Goal: Book appointment/travel/reservation

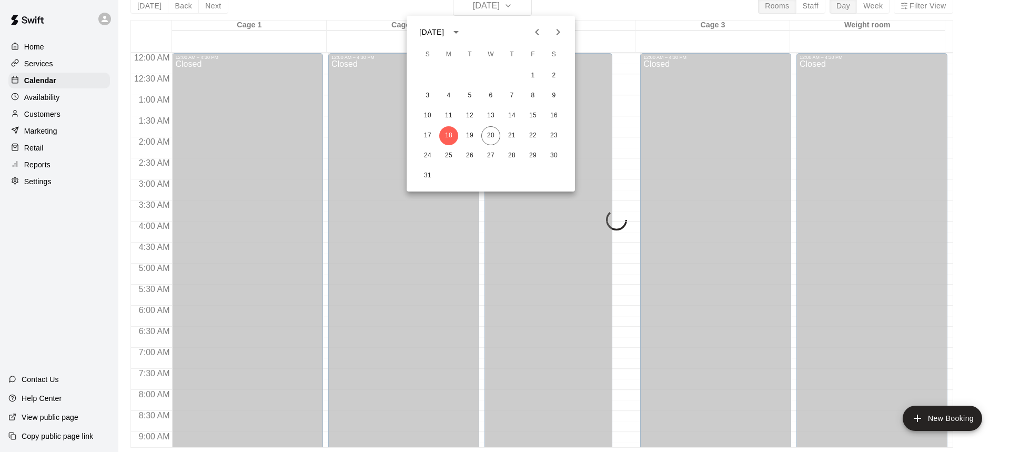
scroll to position [617, 0]
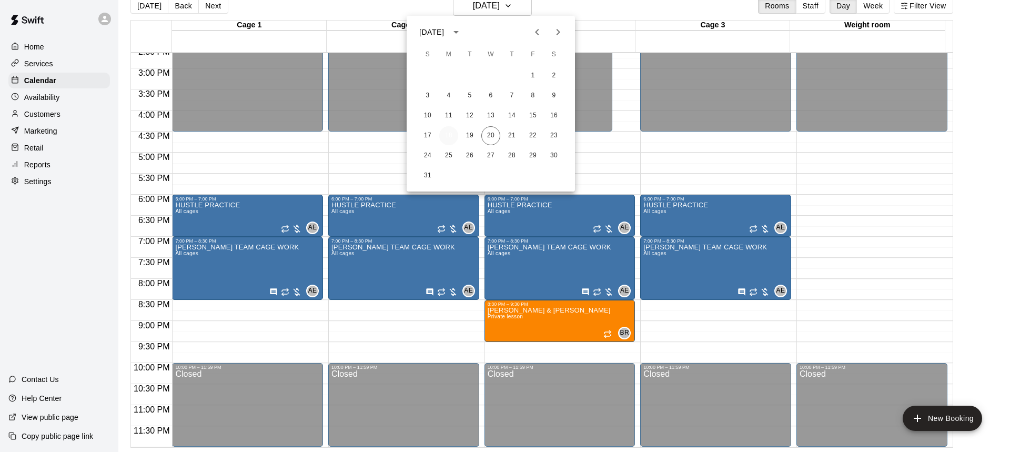
click at [452, 142] on button "18" at bounding box center [448, 135] width 19 height 19
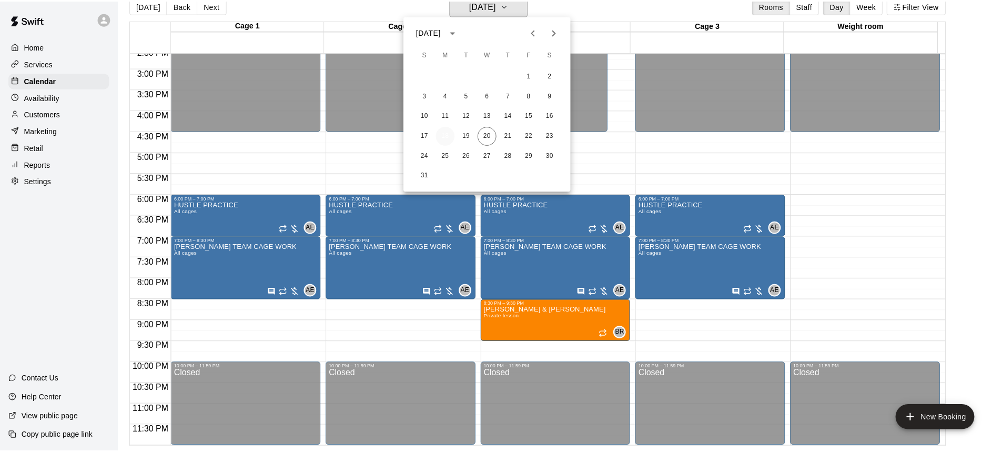
scroll to position [13, 0]
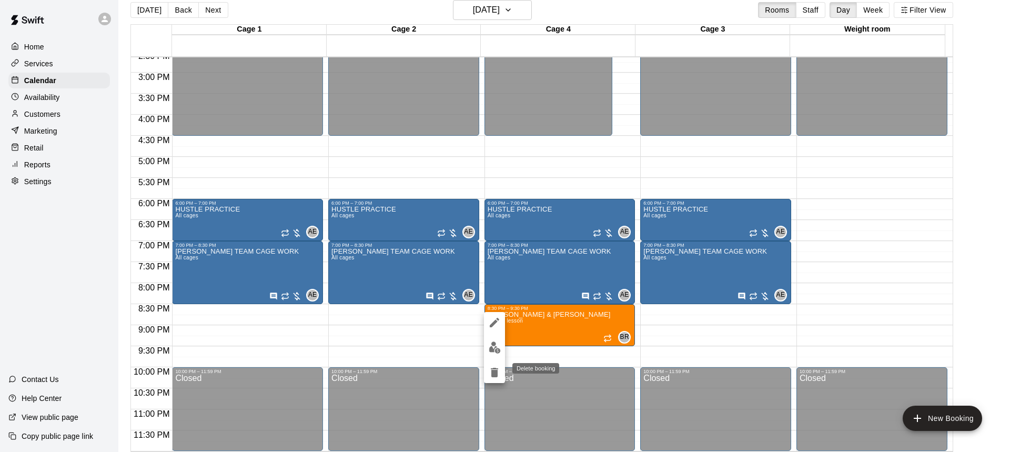
click at [494, 378] on icon "delete" at bounding box center [494, 372] width 13 height 13
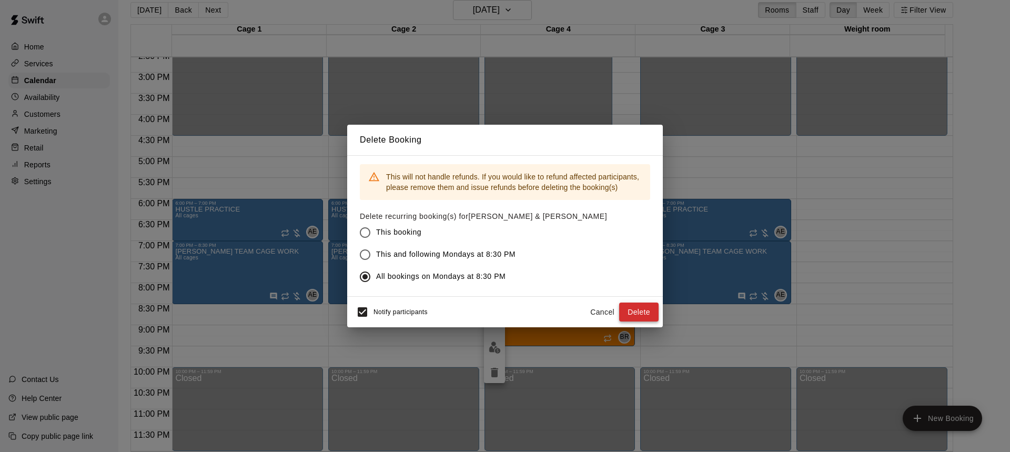
click at [631, 315] on button "Delete" at bounding box center [638, 312] width 39 height 19
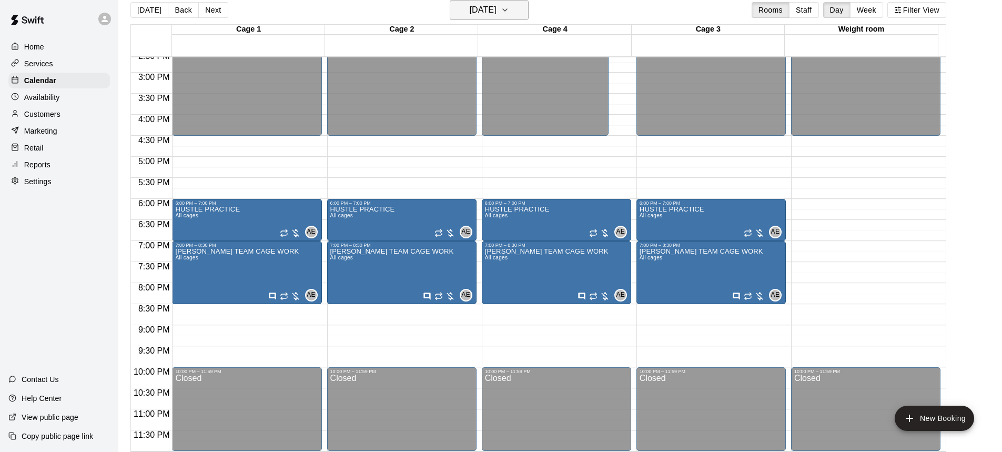
click at [484, 4] on h6 "[DATE]" at bounding box center [483, 10] width 27 height 15
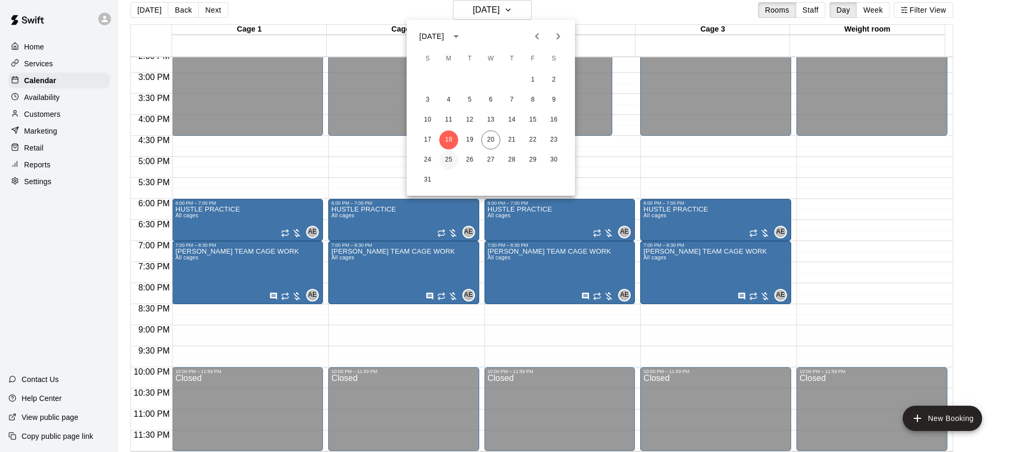
click at [454, 159] on button "25" at bounding box center [448, 159] width 19 height 19
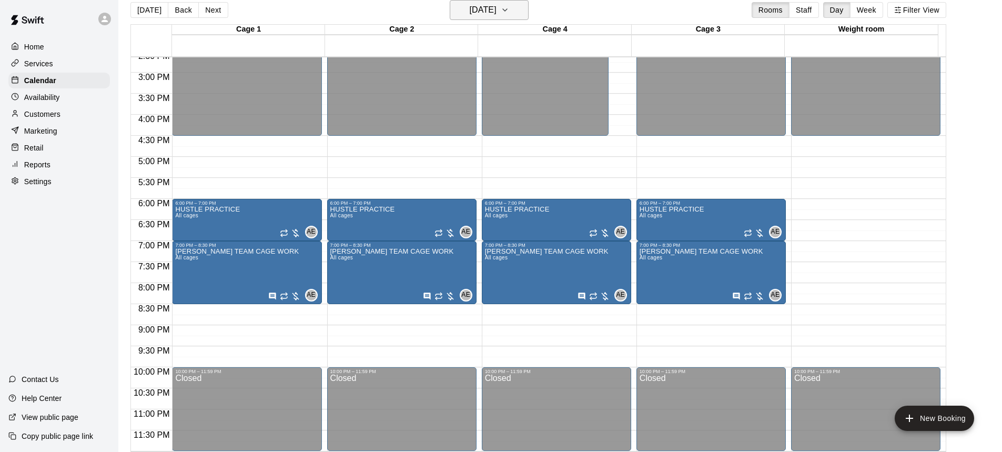
click at [483, 19] on button "[DATE]" at bounding box center [489, 10] width 79 height 20
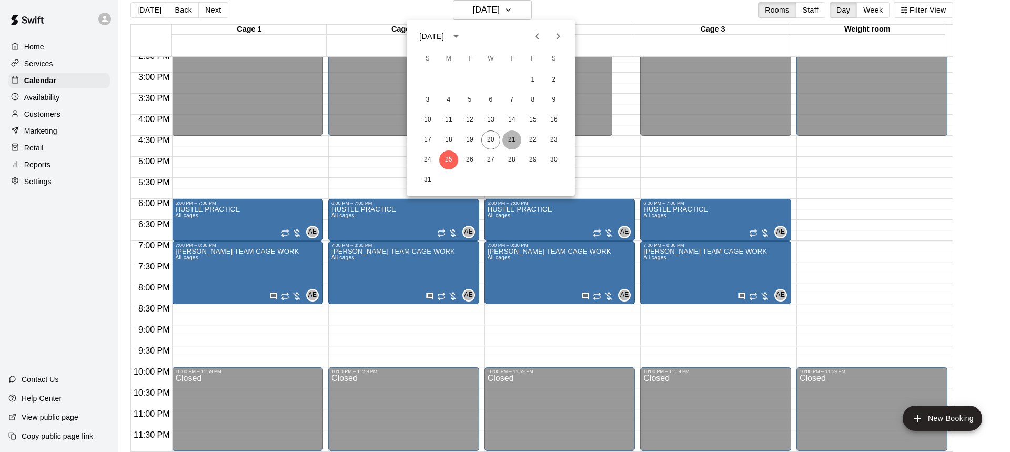
click at [512, 138] on button "21" at bounding box center [511, 139] width 19 height 19
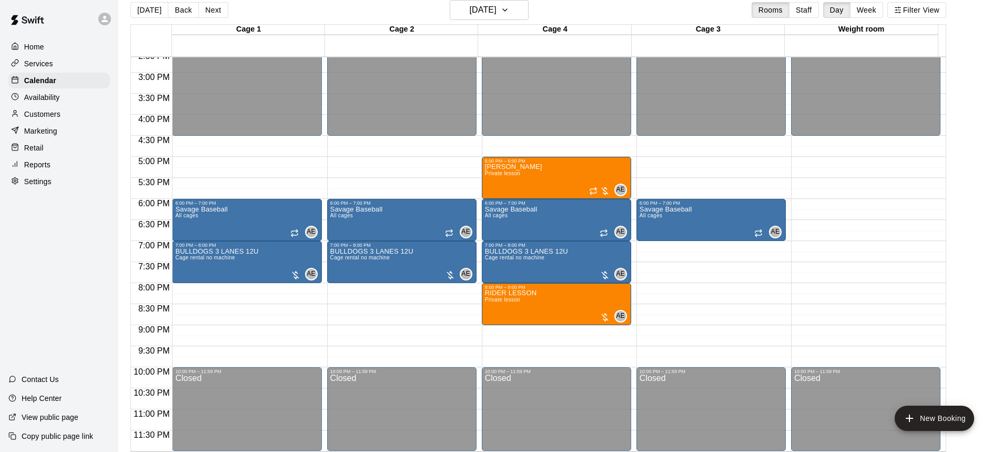
click at [518, 21] on div "[DATE] Back [DATE][DATE] Rooms Staff Day Week Filter View" at bounding box center [538, 12] width 816 height 24
click at [519, 14] on button "[DATE]" at bounding box center [489, 10] width 79 height 20
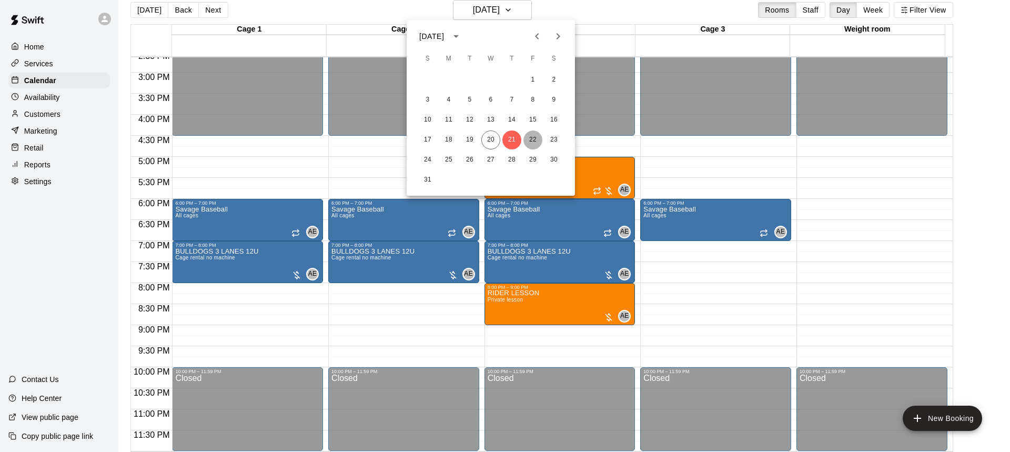
click at [531, 143] on button "22" at bounding box center [532, 139] width 19 height 19
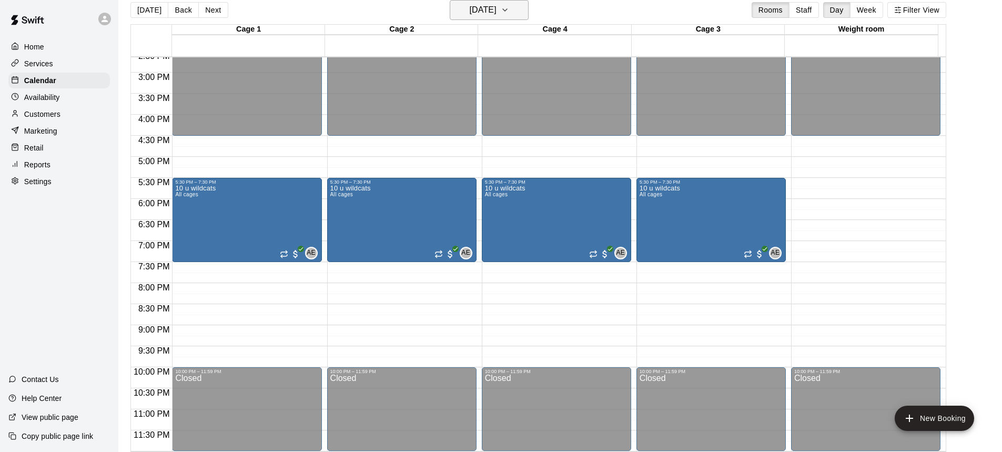
click at [495, 9] on h6 "[DATE]" at bounding box center [483, 10] width 27 height 15
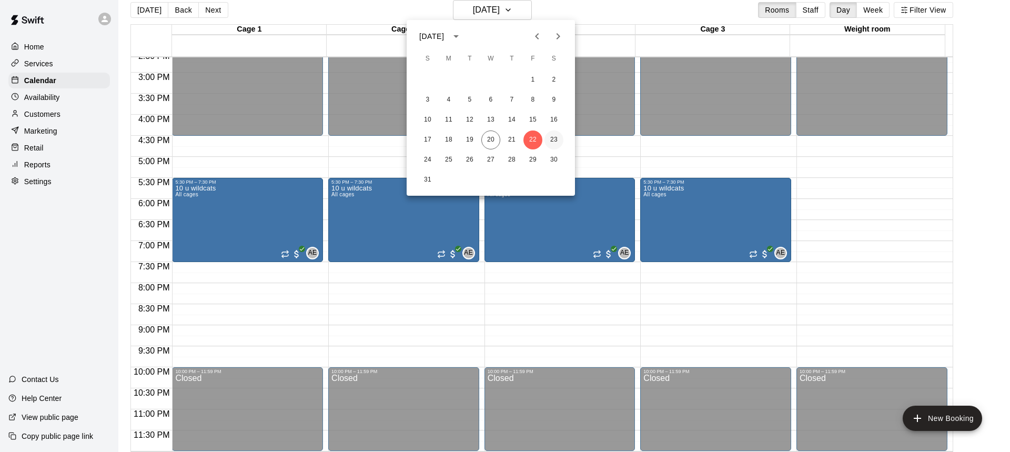
click at [554, 141] on button "23" at bounding box center [554, 139] width 19 height 19
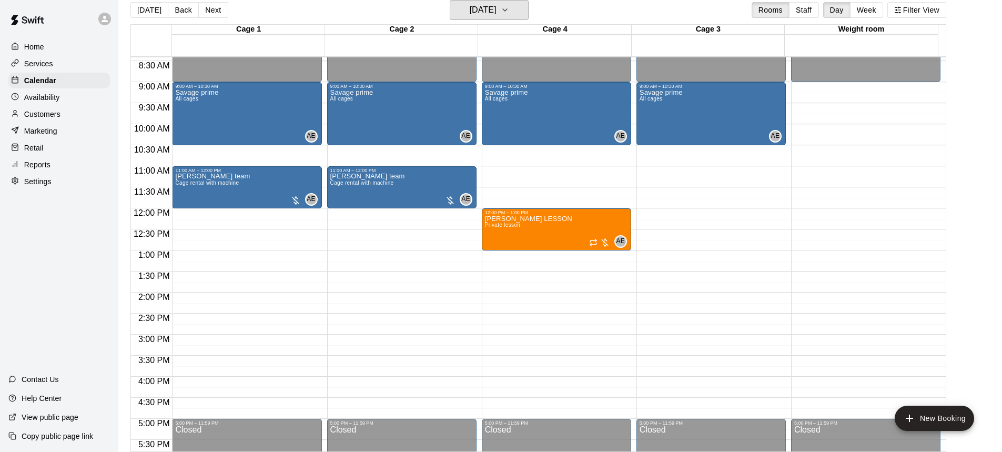
scroll to position [301, 0]
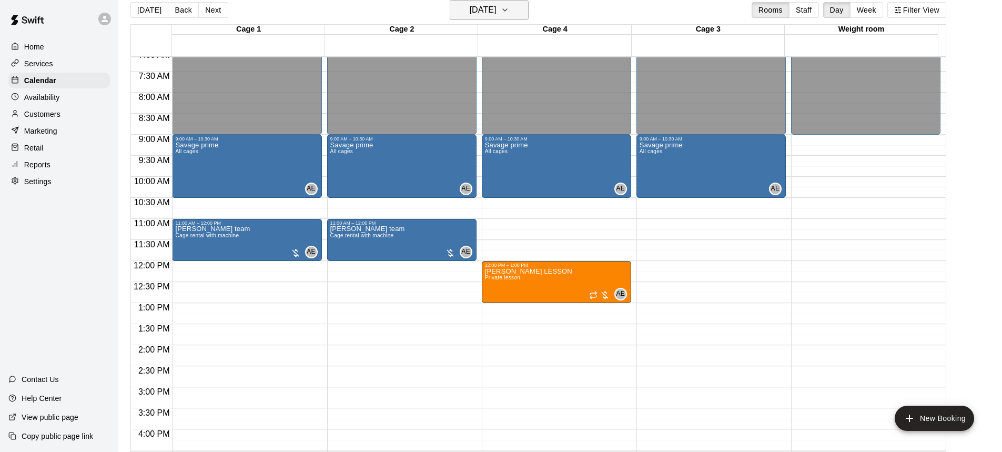
click at [509, 16] on icon "button" at bounding box center [505, 10] width 8 height 13
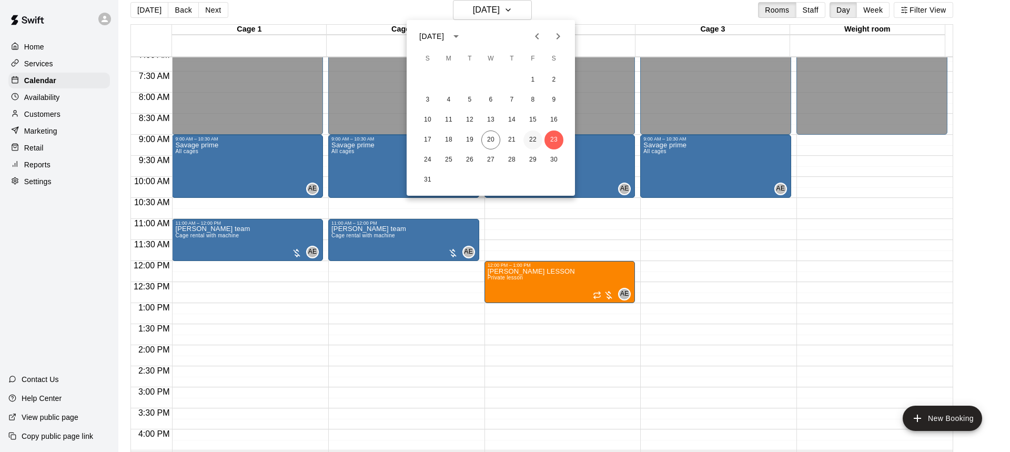
click at [532, 140] on button "22" at bounding box center [532, 139] width 19 height 19
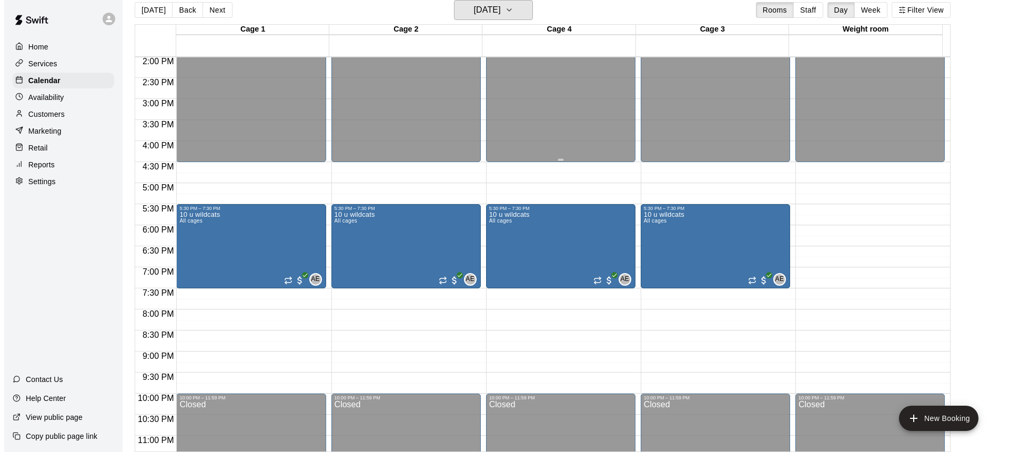
scroll to position [617, 0]
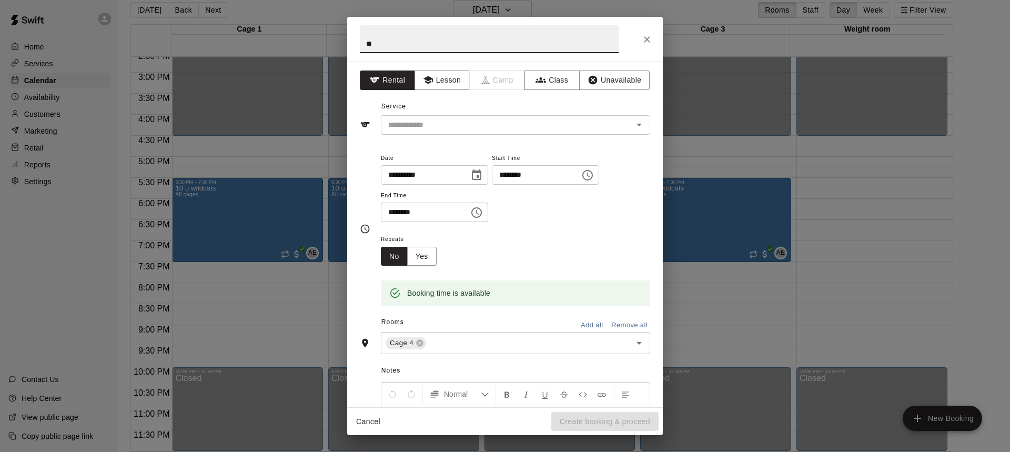
type input "*"
type input "**********"
click at [438, 77] on button "Lesson" at bounding box center [442, 79] width 55 height 19
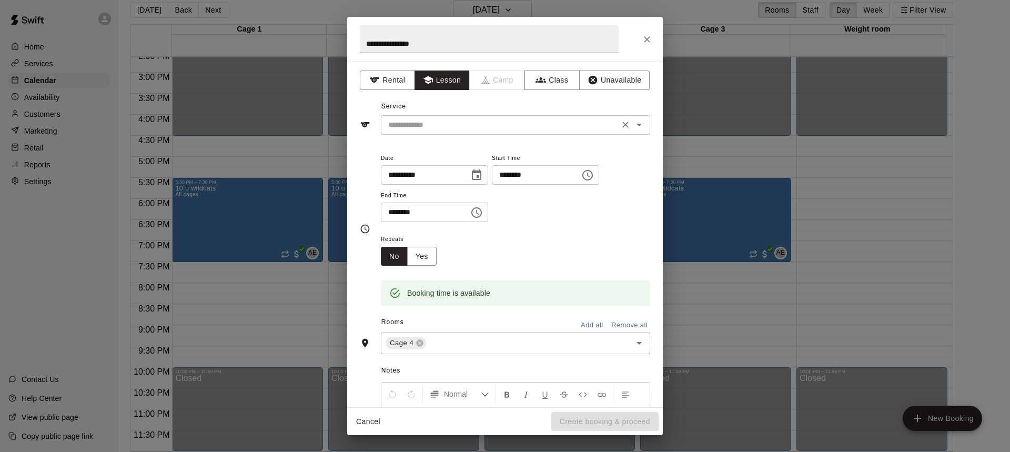
click at [453, 123] on input "text" at bounding box center [500, 124] width 232 height 13
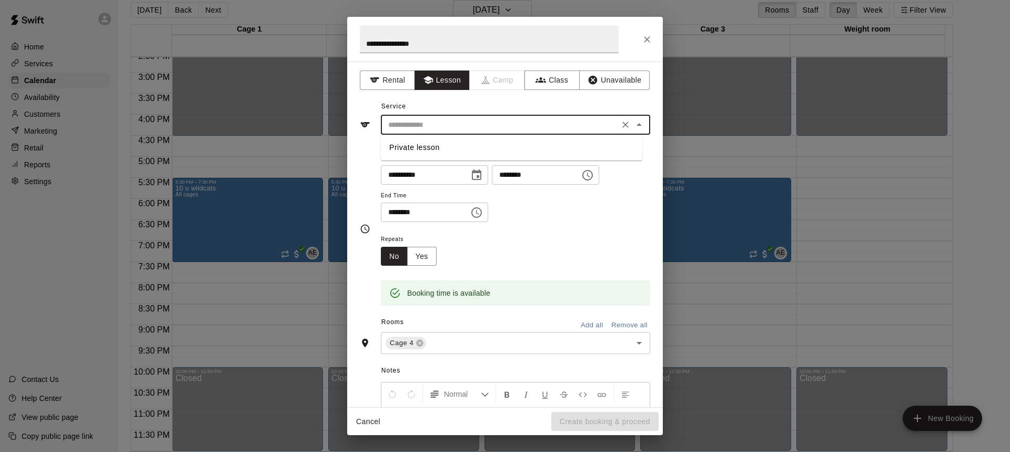
click at [432, 148] on li "Private lesson" at bounding box center [511, 147] width 261 height 17
type input "**********"
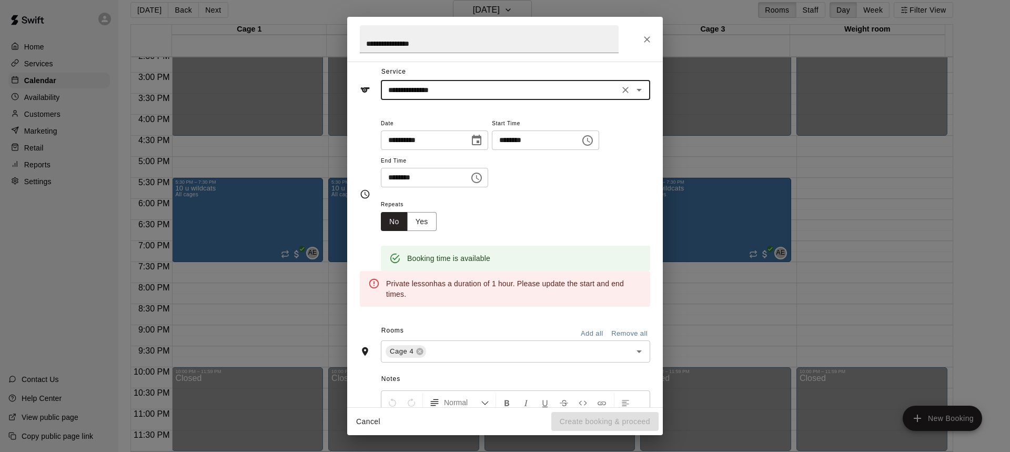
scroll to position [0, 0]
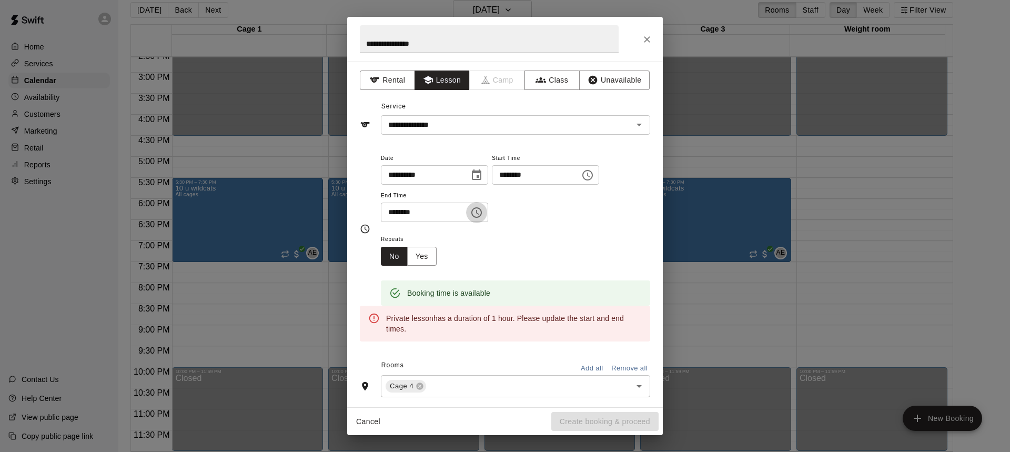
click at [482, 213] on icon "Choose time, selected time is 8:00 PM" at bounding box center [476, 212] width 11 height 11
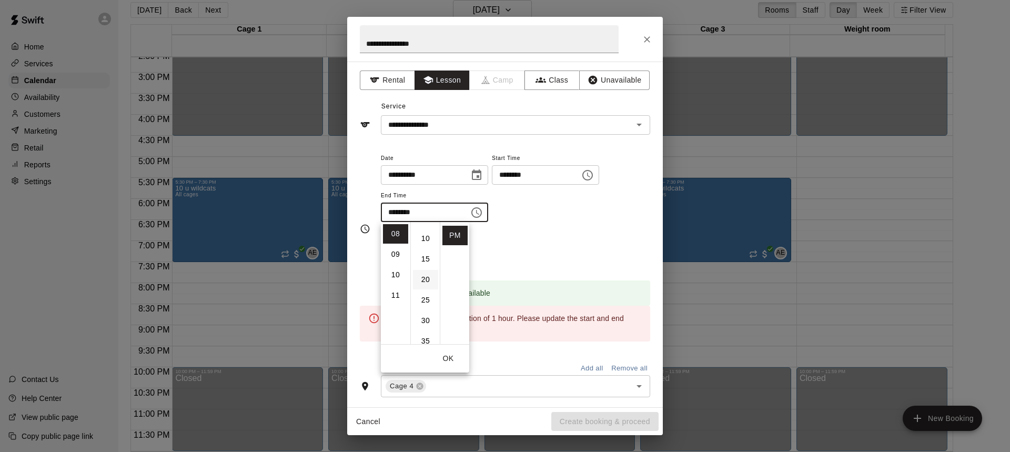
scroll to position [53, 0]
click at [428, 310] on li "30" at bounding box center [425, 304] width 25 height 19
type input "********"
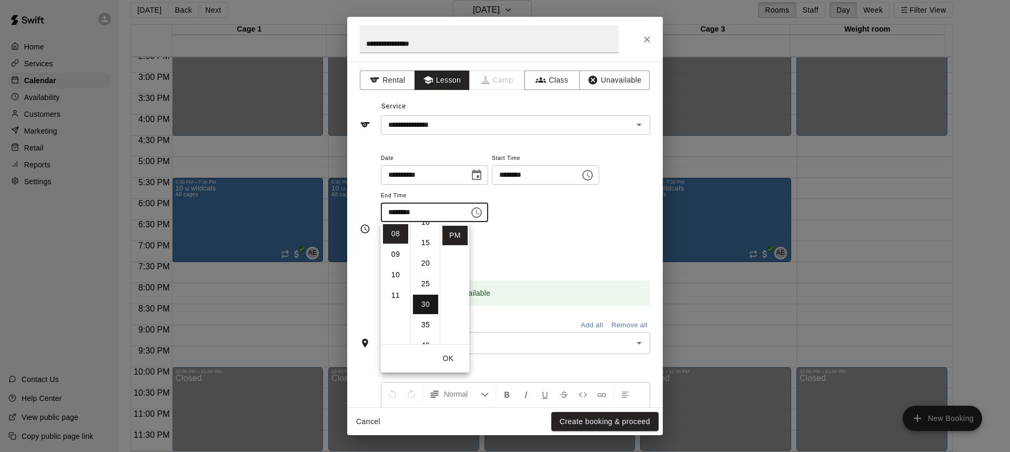
scroll to position [123, 0]
click at [575, 240] on div "Repeats No Yes" at bounding box center [515, 249] width 269 height 33
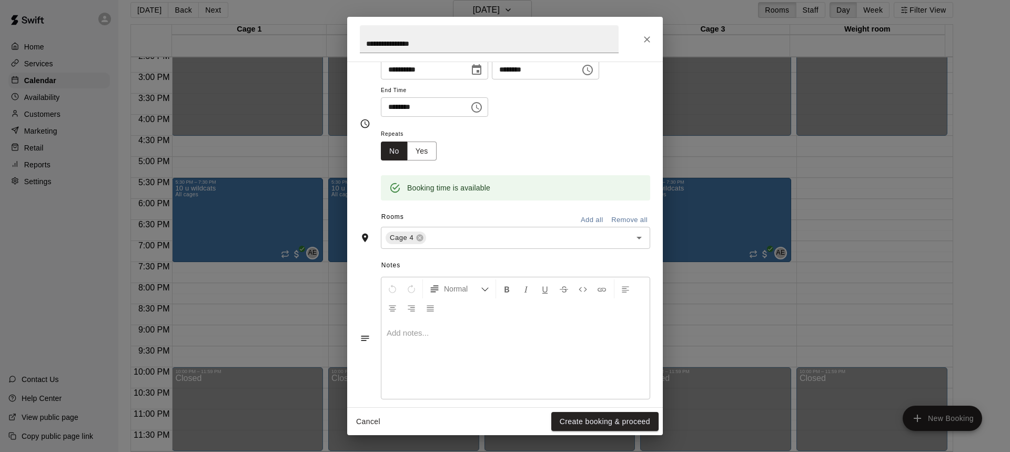
scroll to position [117, 0]
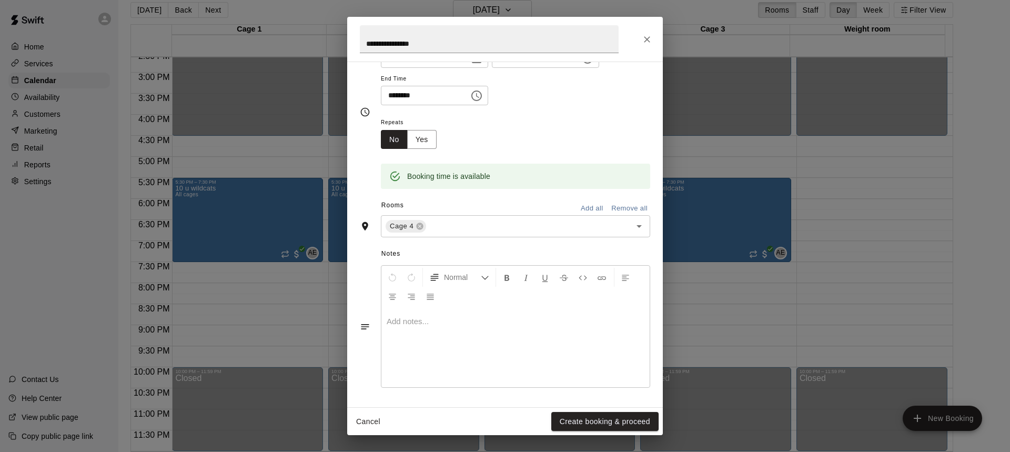
click at [479, 323] on p at bounding box center [516, 321] width 258 height 11
click at [527, 327] on div "**********" at bounding box center [515, 347] width 268 height 79
click at [577, 418] on button "Create booking & proceed" at bounding box center [604, 421] width 107 height 19
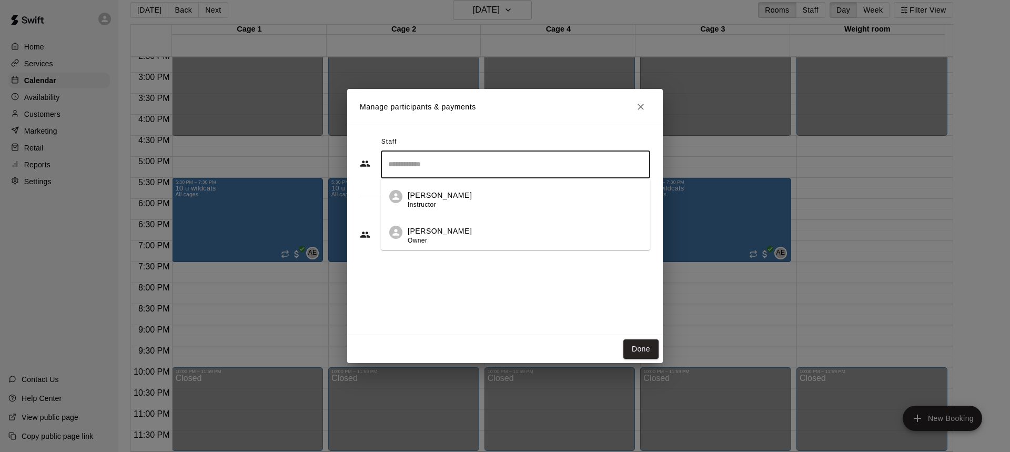
click at [467, 166] on input "Search staff" at bounding box center [516, 164] width 260 height 18
click at [454, 203] on div "[PERSON_NAME] Instructor" at bounding box center [440, 200] width 64 height 21
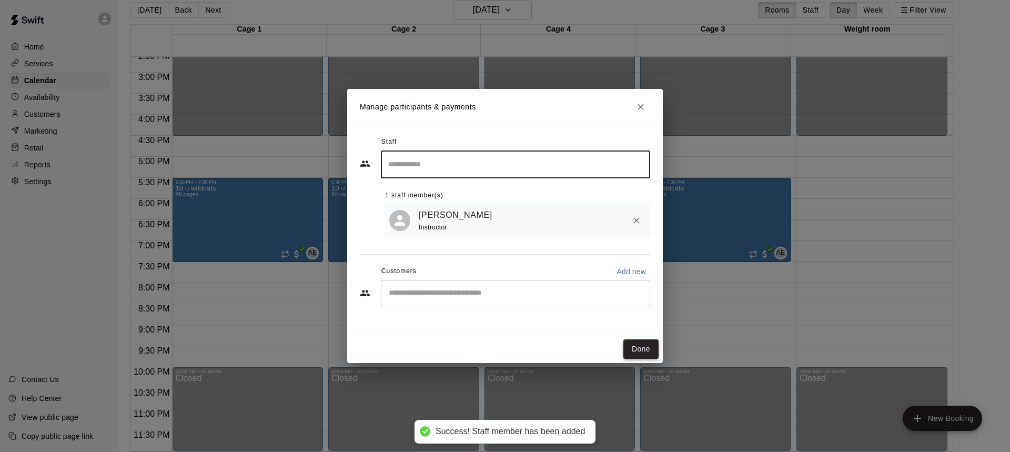
click at [644, 350] on button "Done" at bounding box center [640, 348] width 35 height 19
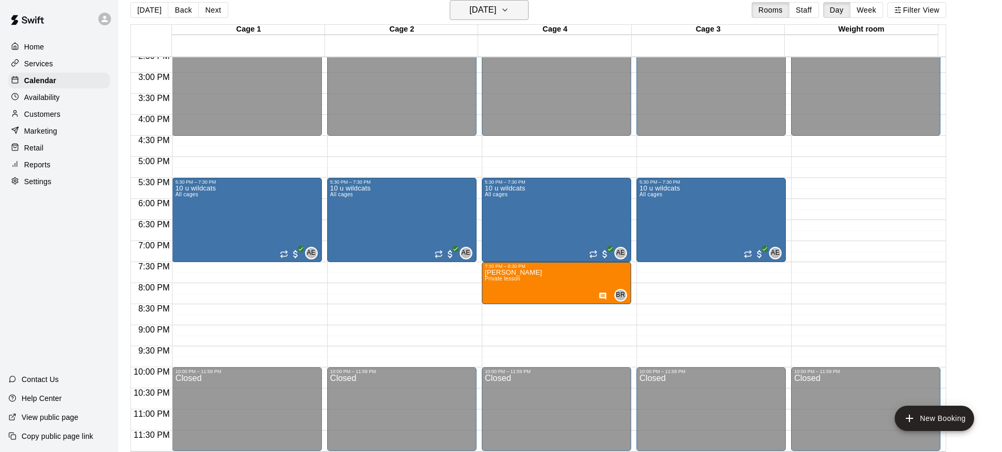
click at [489, 17] on h6 "[DATE]" at bounding box center [483, 10] width 27 height 15
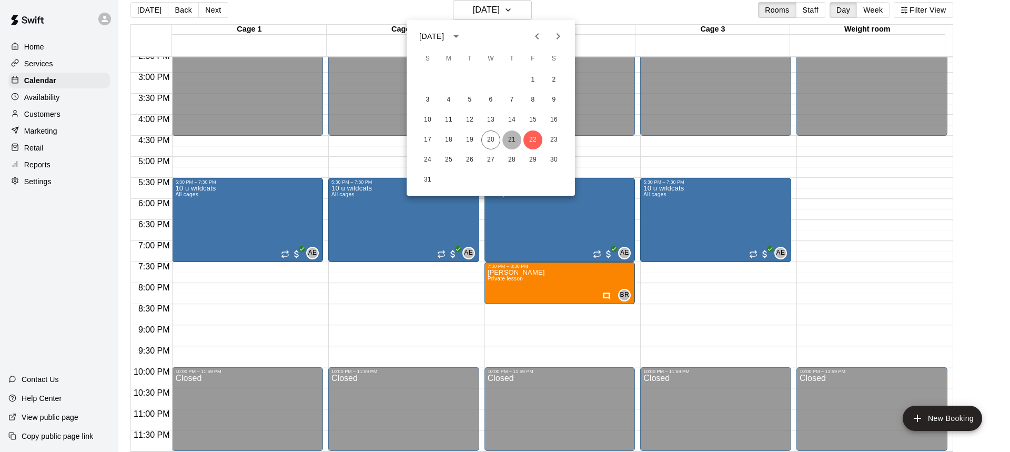
click at [510, 136] on button "21" at bounding box center [511, 139] width 19 height 19
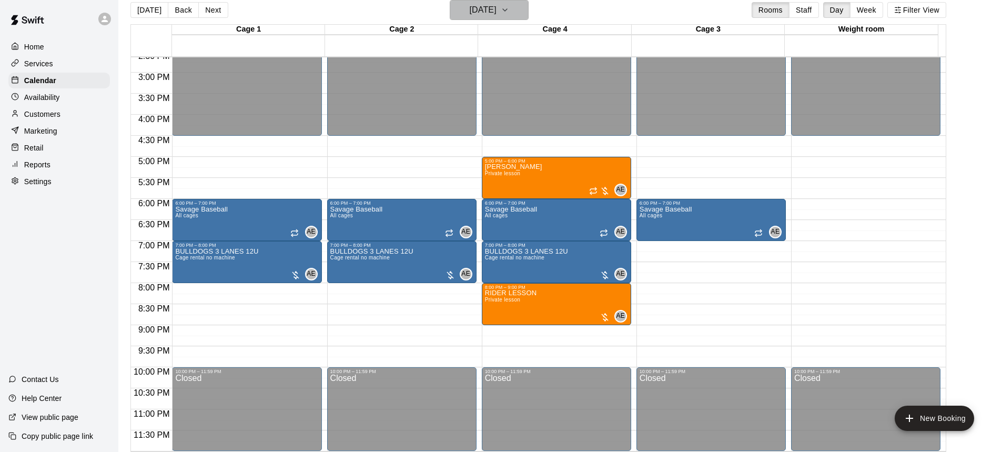
click at [485, 13] on h6 "[DATE]" at bounding box center [483, 10] width 27 height 15
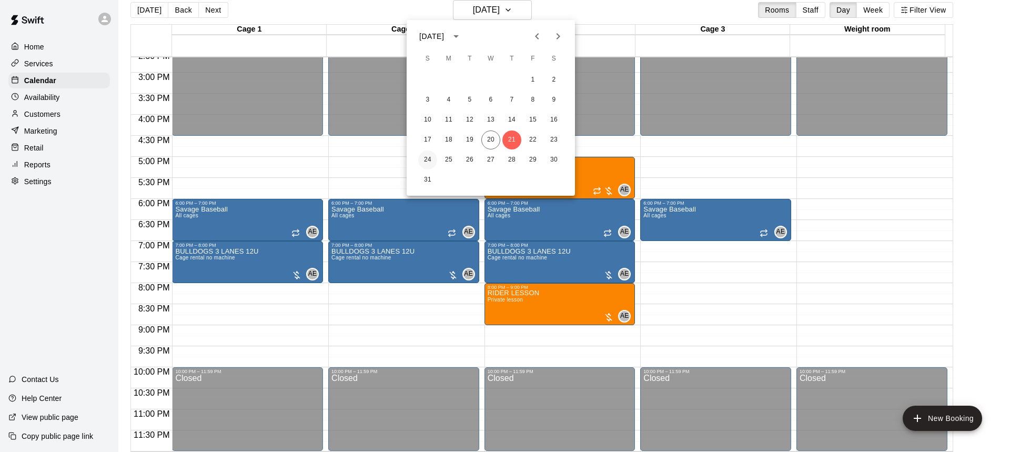
click at [430, 157] on button "24" at bounding box center [427, 159] width 19 height 19
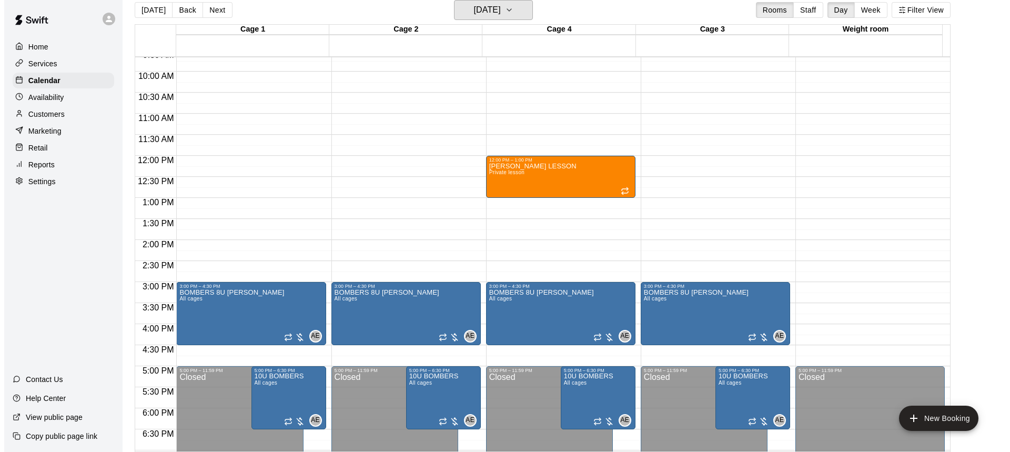
scroll to position [354, 0]
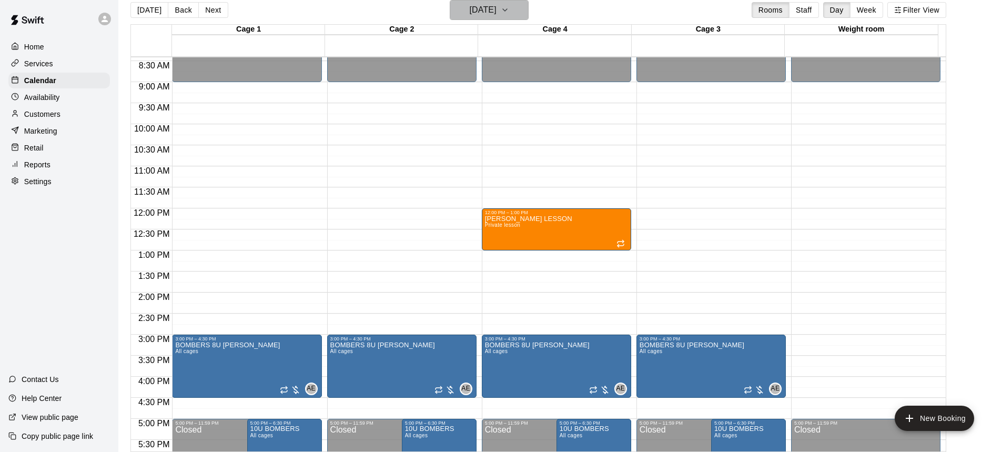
click at [498, 18] on button "[DATE]" at bounding box center [489, 10] width 79 height 20
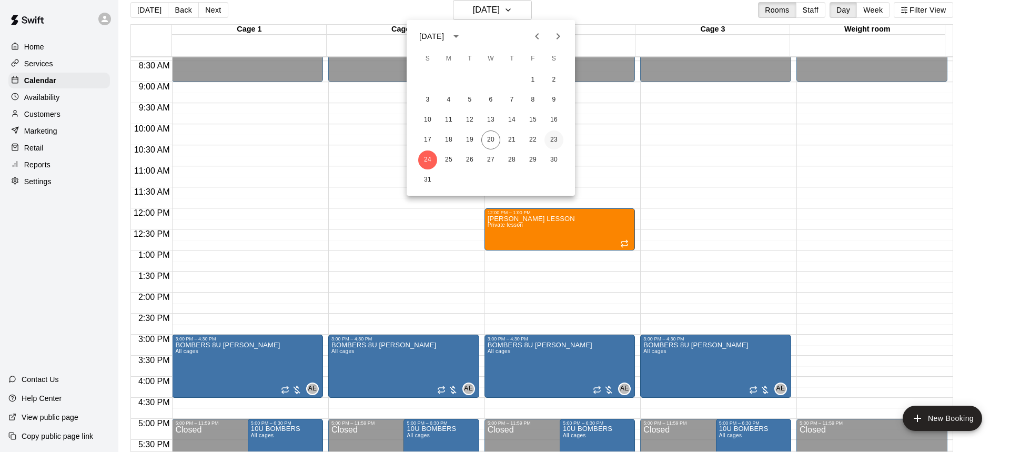
click at [558, 143] on button "23" at bounding box center [554, 139] width 19 height 19
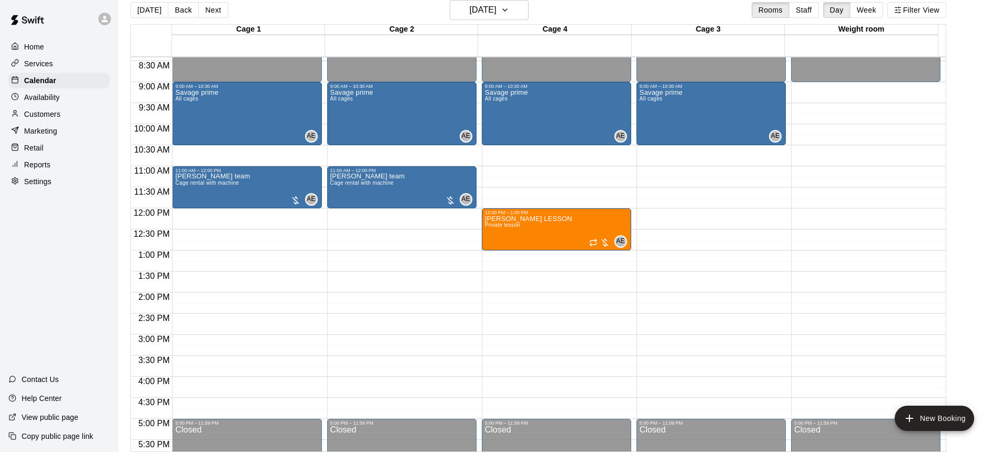
click at [537, 152] on div "12:00 AM – 9:00 AM Closed 9:00 AM – 10:30 AM Savage prime All cages AE 0 12:00 …" at bounding box center [556, 208] width 149 height 1010
click at [537, 152] on body "Home Services Calendar Availability Customers Marketing Retail Reports Settings…" at bounding box center [501, 221] width 1002 height 469
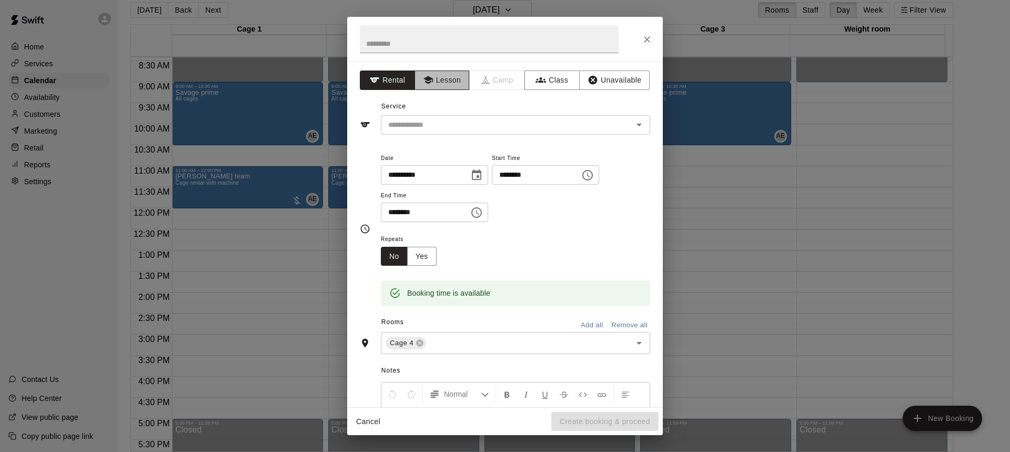
click at [435, 80] on button "Lesson" at bounding box center [442, 79] width 55 height 19
click at [440, 47] on input "text" at bounding box center [489, 39] width 259 height 28
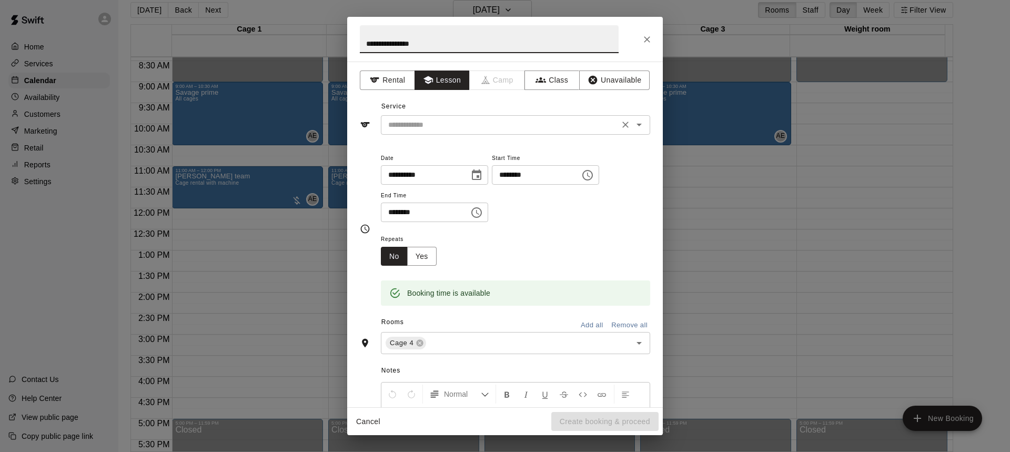
type input "**********"
click at [445, 130] on input "text" at bounding box center [500, 124] width 232 height 13
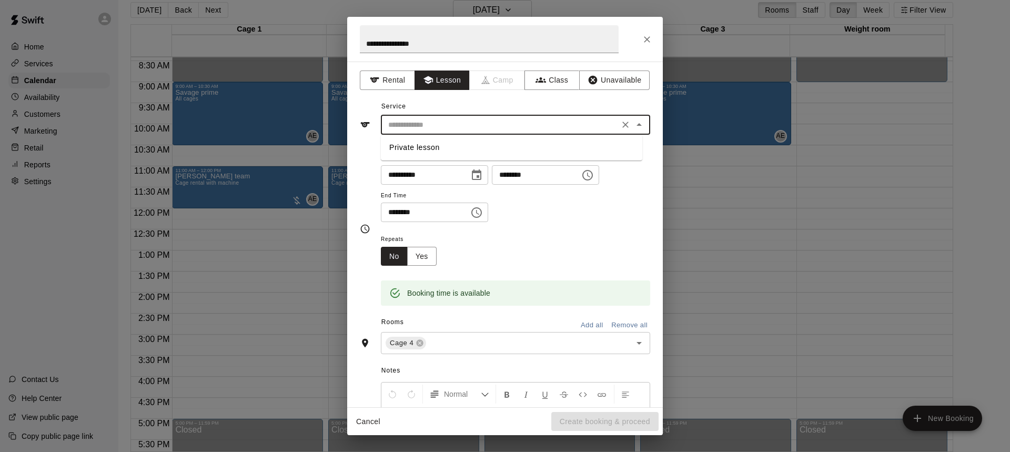
click at [439, 144] on li "Private lesson" at bounding box center [511, 147] width 261 height 17
type input "**********"
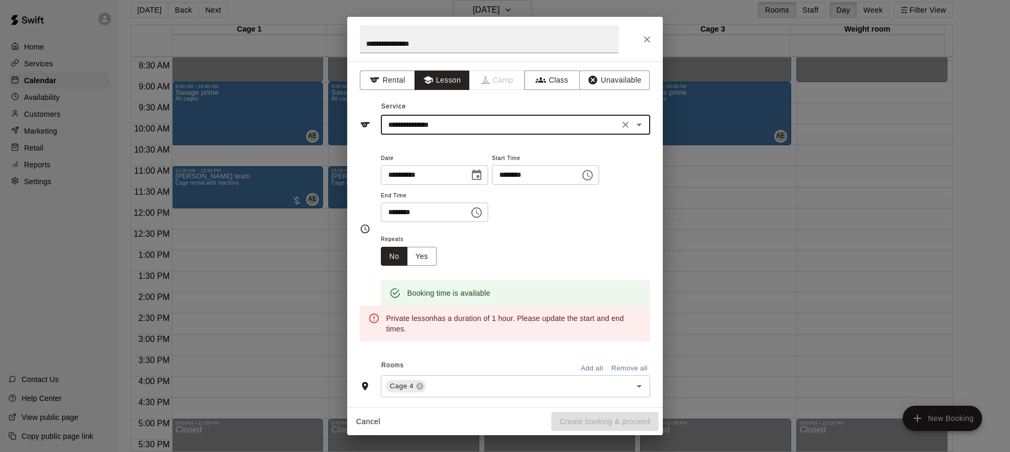
click at [509, 57] on h2 "**********" at bounding box center [489, 39] width 284 height 45
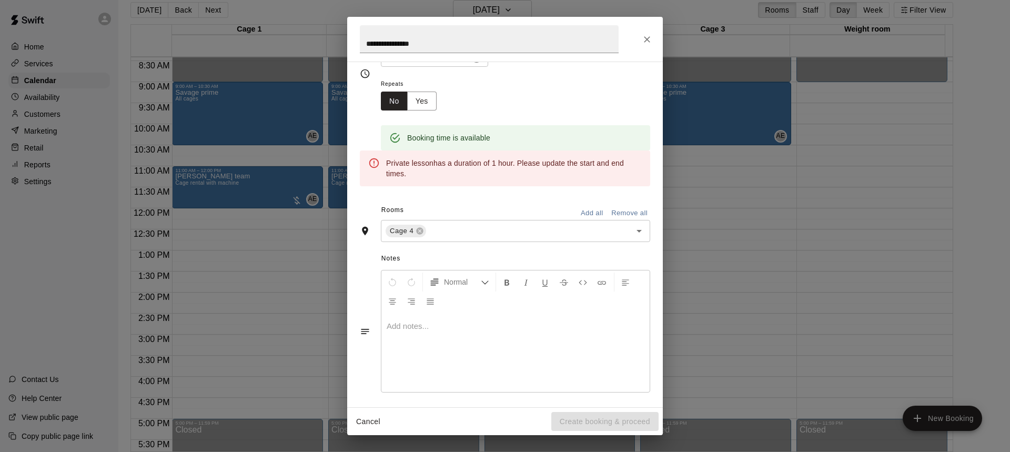
scroll to position [158, 0]
click at [445, 333] on div at bounding box center [515, 349] width 268 height 79
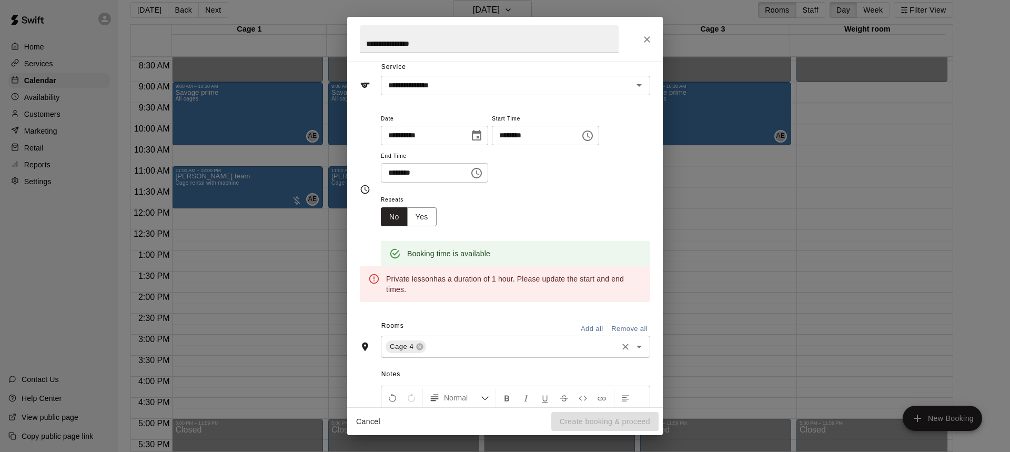
scroll to position [0, 0]
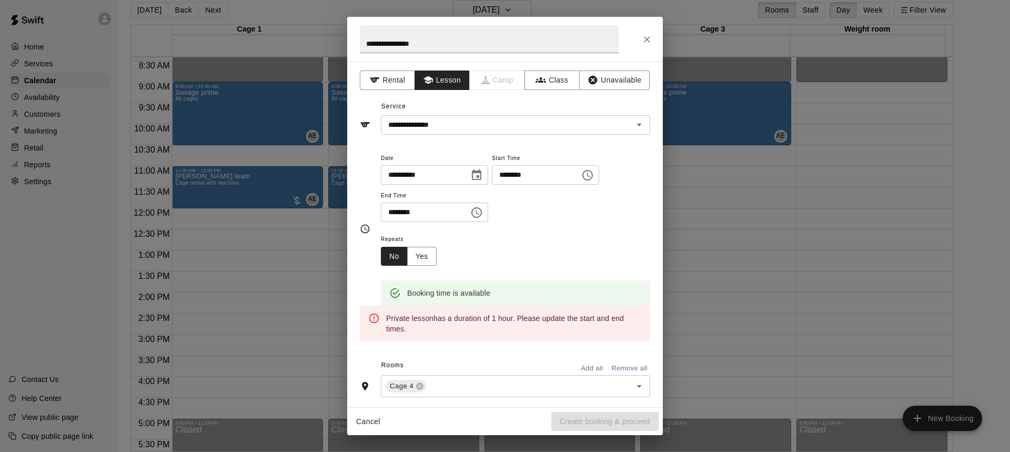
click at [451, 147] on div "**********" at bounding box center [505, 250] width 290 height 215
click at [389, 79] on button "Rental" at bounding box center [387, 79] width 55 height 19
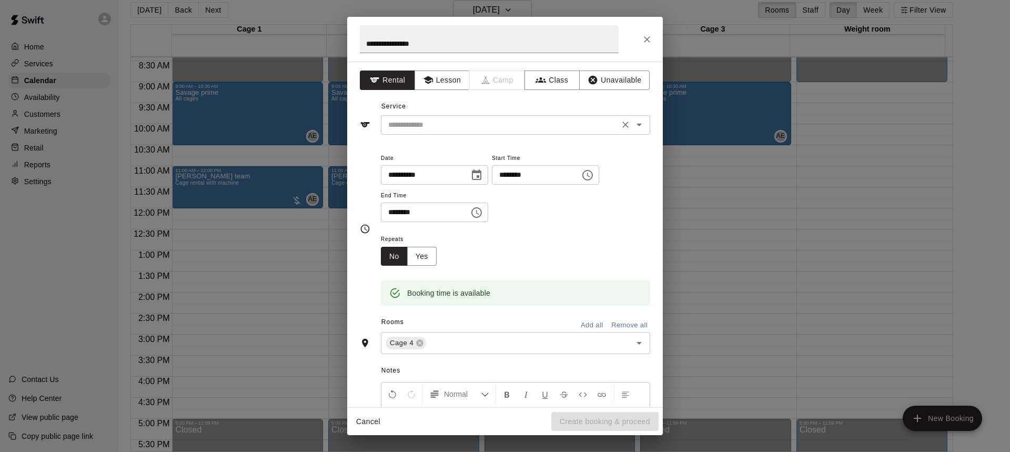
click at [459, 125] on input "text" at bounding box center [500, 124] width 232 height 13
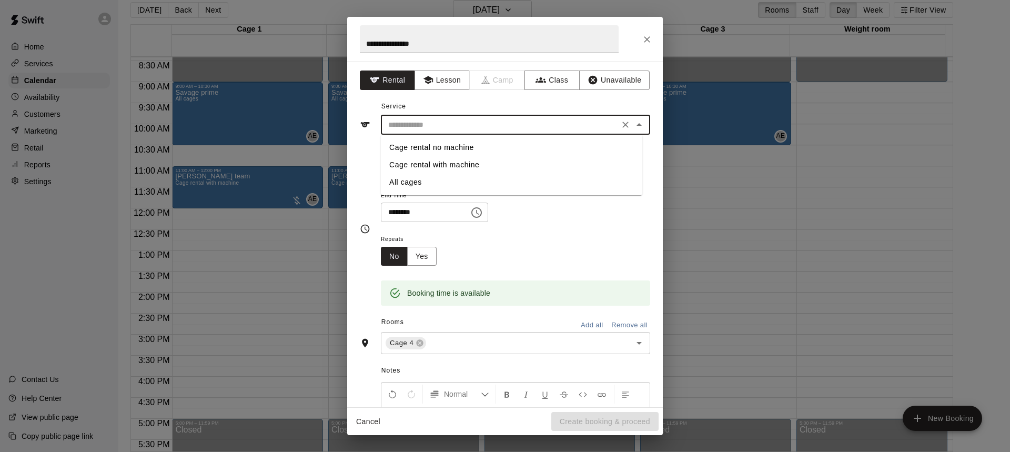
click at [451, 152] on li "Cage rental no machine" at bounding box center [511, 147] width 261 height 17
type input "**********"
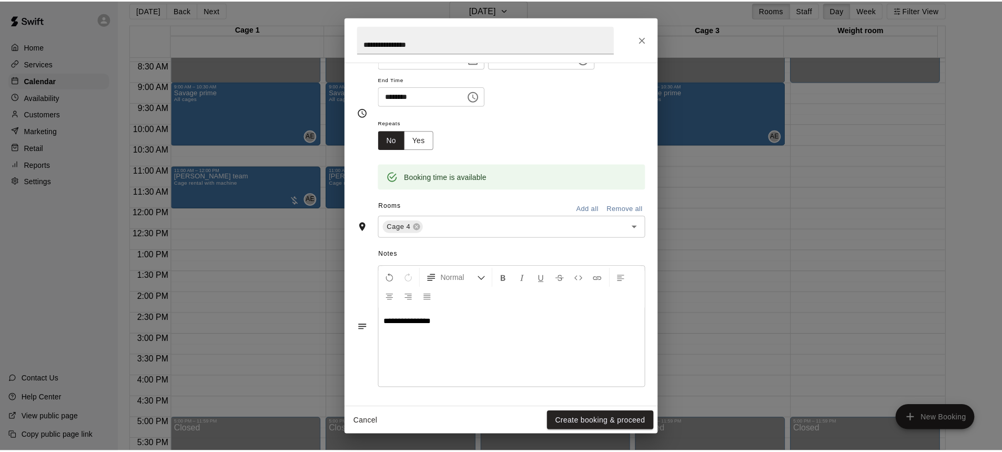
scroll to position [117, 0]
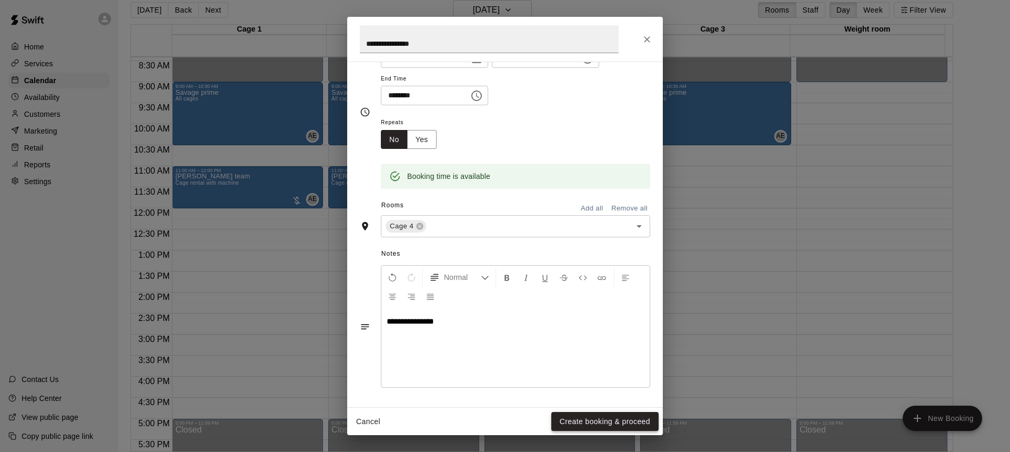
click at [575, 417] on button "Create booking & proceed" at bounding box center [604, 421] width 107 height 19
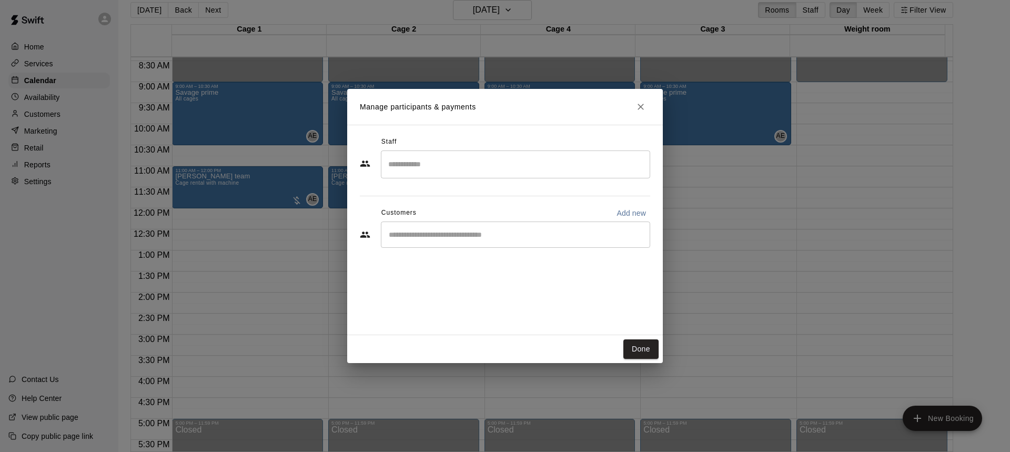
click at [470, 160] on input "Search staff" at bounding box center [516, 164] width 260 height 18
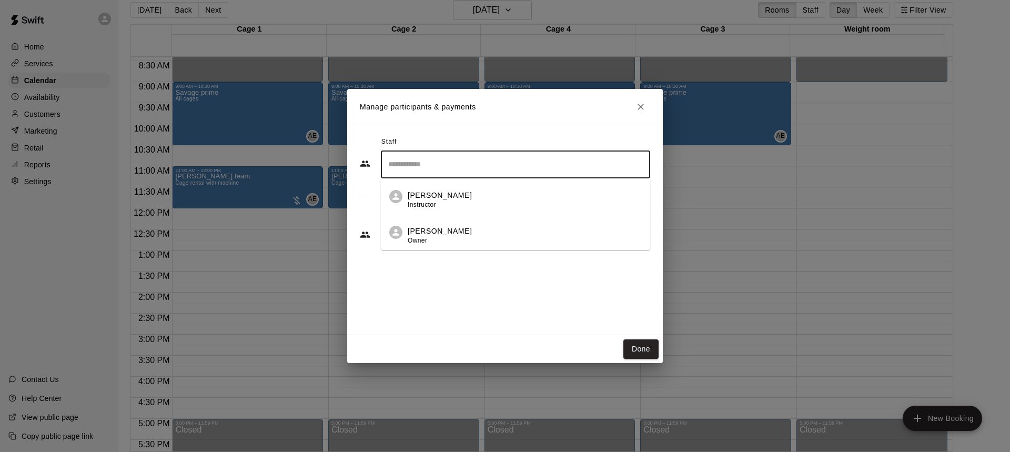
click at [450, 194] on p "[PERSON_NAME]" at bounding box center [440, 195] width 64 height 11
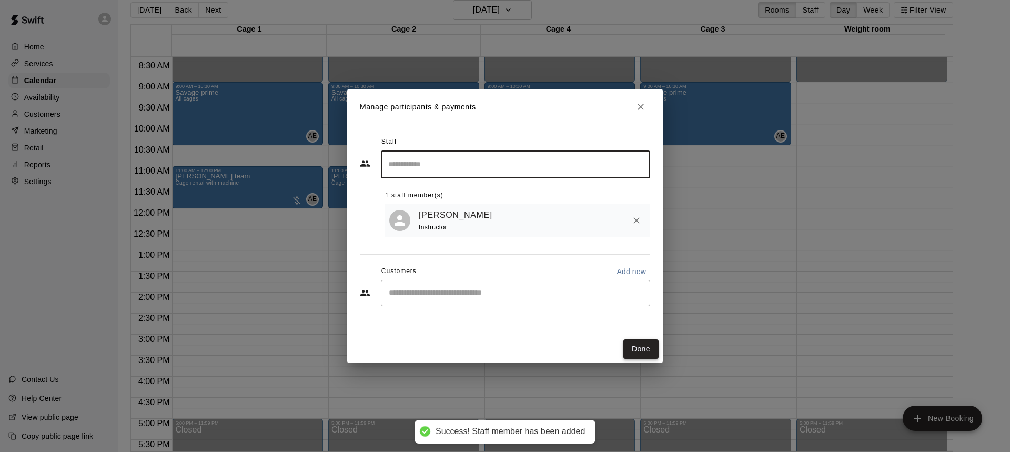
click at [636, 354] on button "Done" at bounding box center [640, 348] width 35 height 19
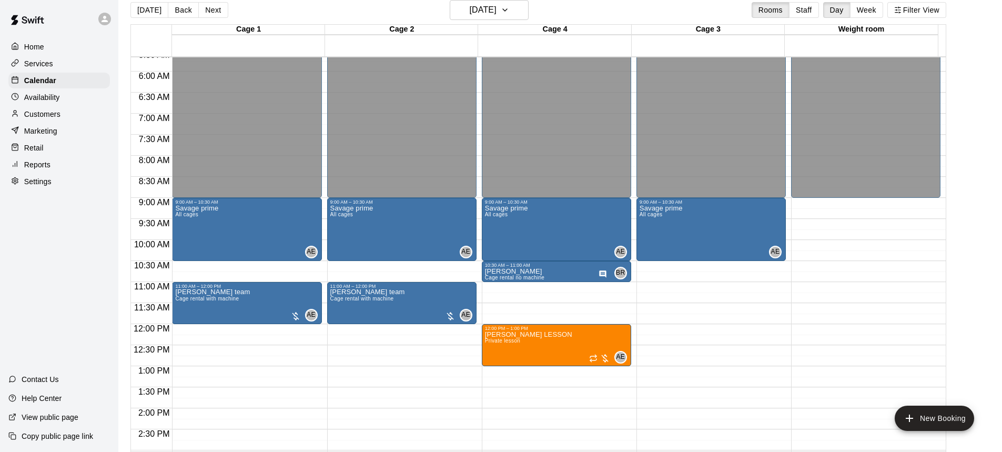
scroll to position [196, 0]
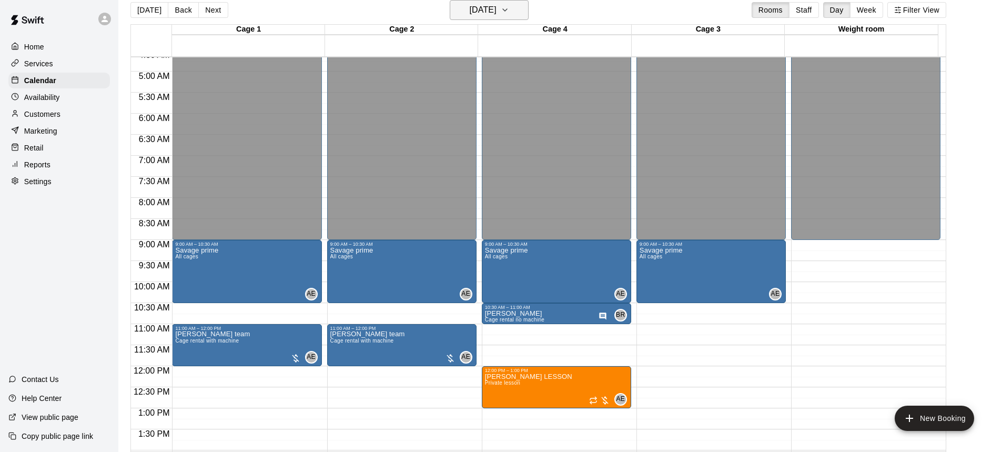
click at [497, 17] on h6 "[DATE]" at bounding box center [483, 10] width 27 height 15
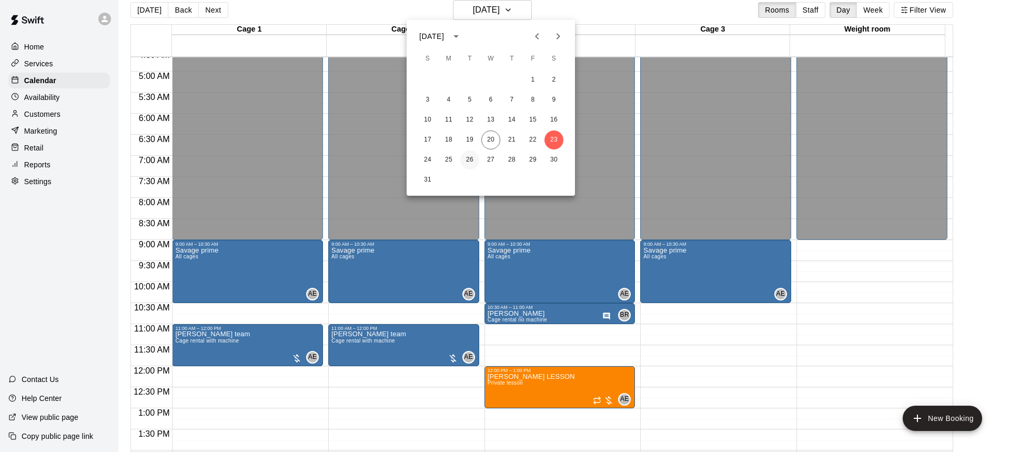
click at [467, 165] on button "26" at bounding box center [469, 159] width 19 height 19
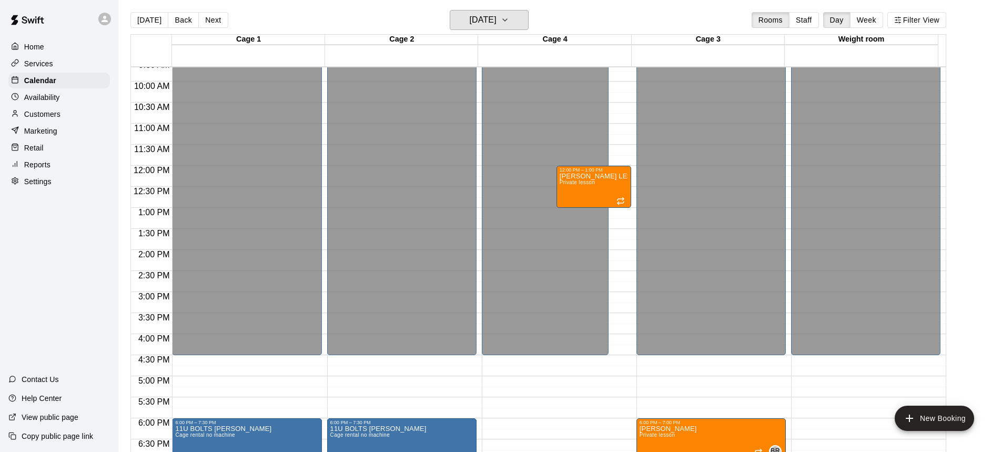
scroll to position [0, 0]
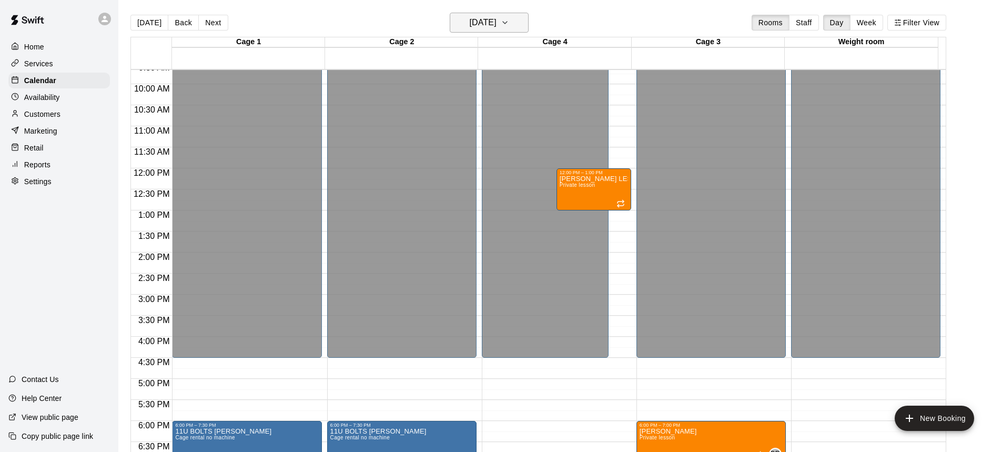
click at [490, 26] on h6 "[DATE]" at bounding box center [483, 22] width 27 height 15
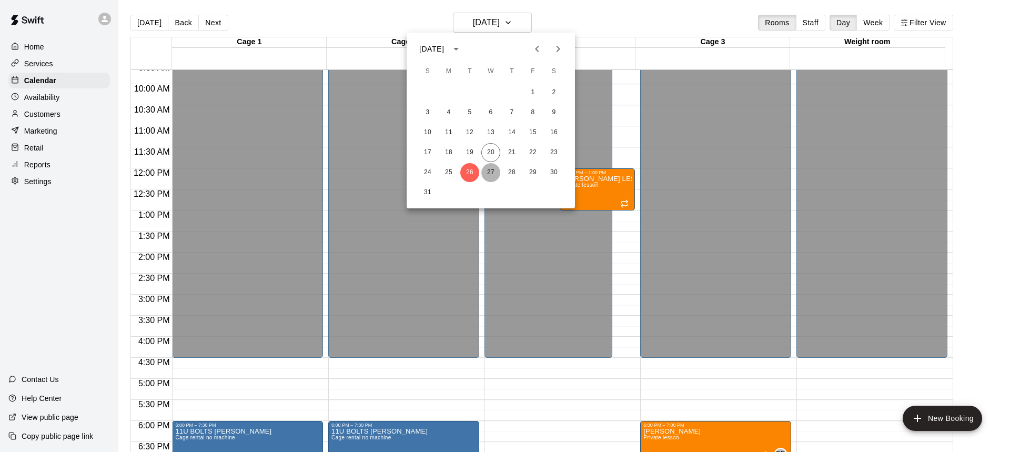
click at [488, 172] on button "27" at bounding box center [490, 172] width 19 height 19
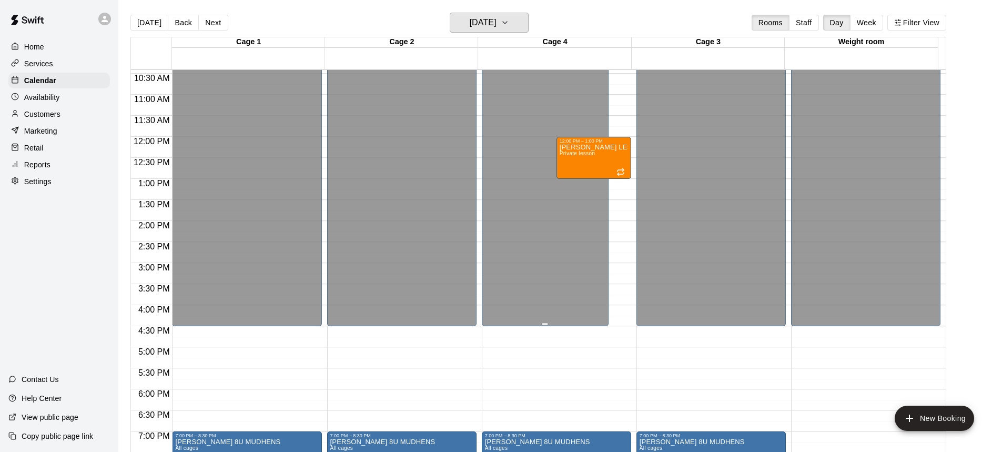
scroll to position [407, 0]
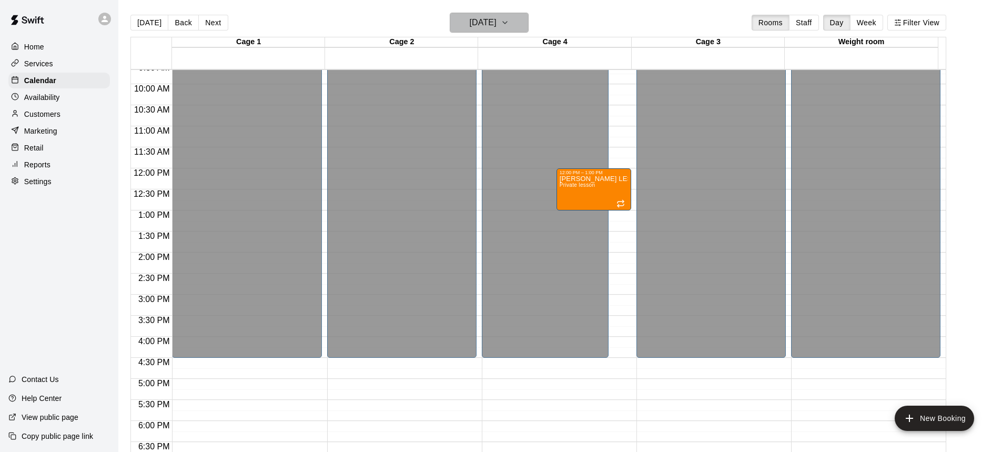
click at [497, 24] on h6 "[DATE]" at bounding box center [483, 22] width 27 height 15
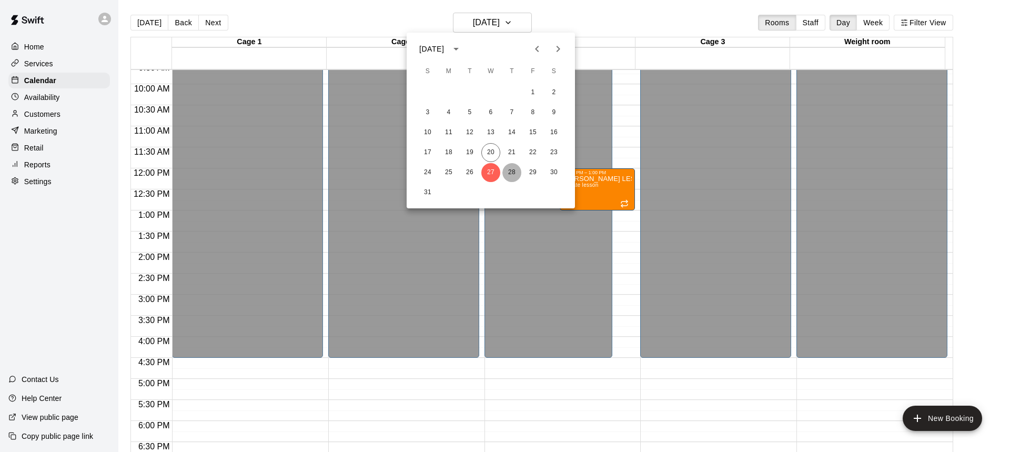
click at [513, 173] on button "28" at bounding box center [511, 172] width 19 height 19
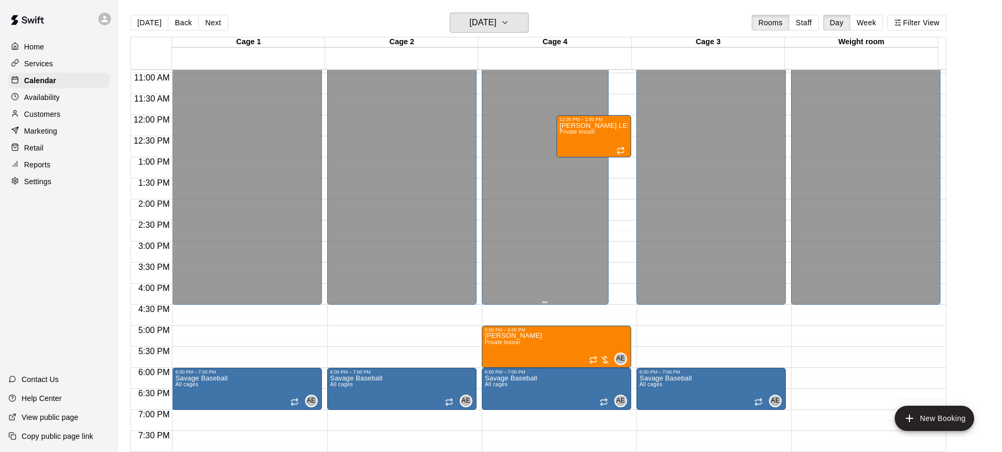
scroll to position [459, 0]
click at [497, 24] on h6 "[DATE]" at bounding box center [483, 22] width 27 height 15
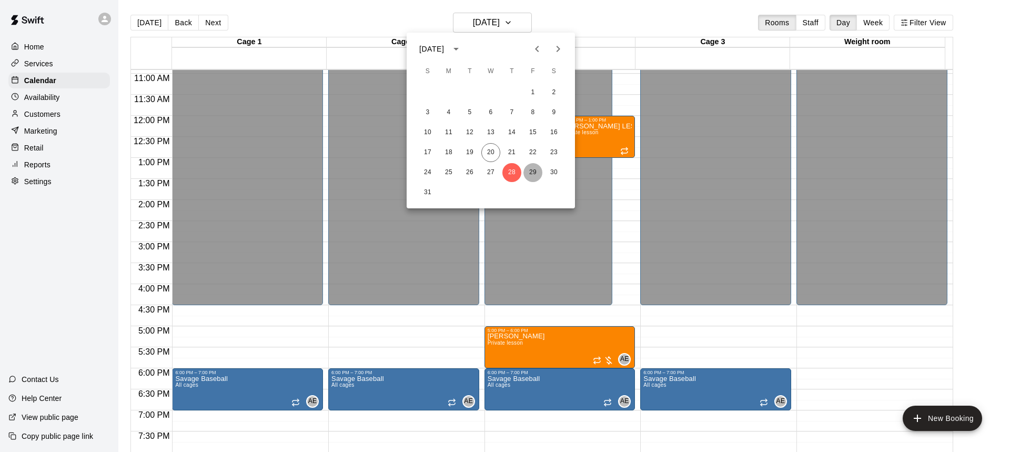
click at [527, 172] on button "29" at bounding box center [532, 172] width 19 height 19
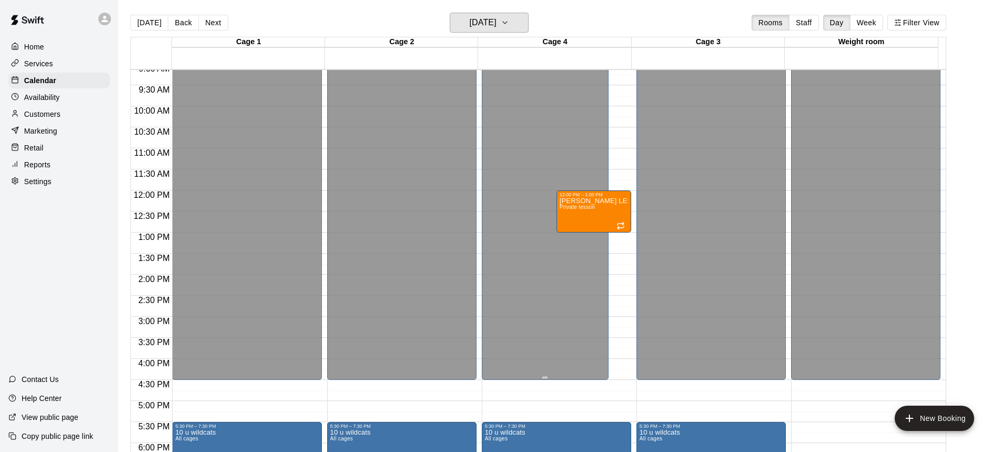
scroll to position [354, 0]
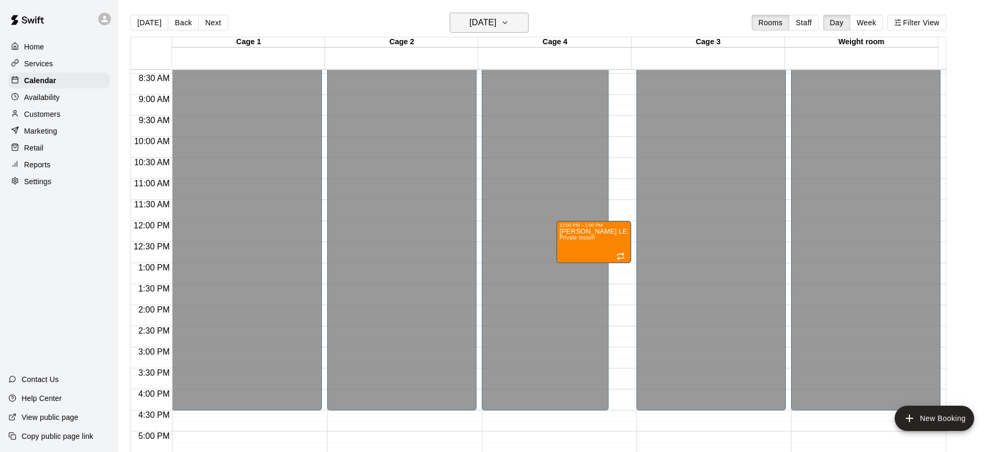
click at [517, 30] on button "[DATE]" at bounding box center [489, 23] width 79 height 20
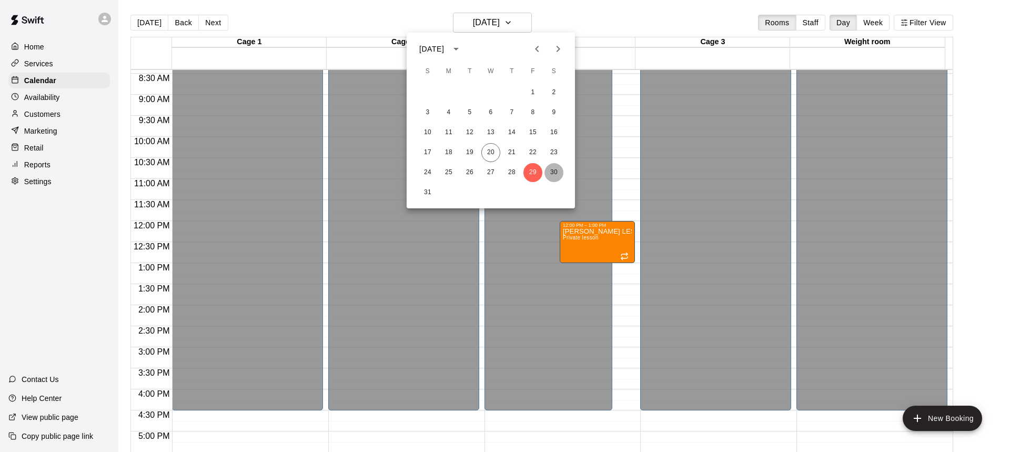
click at [550, 169] on button "30" at bounding box center [554, 172] width 19 height 19
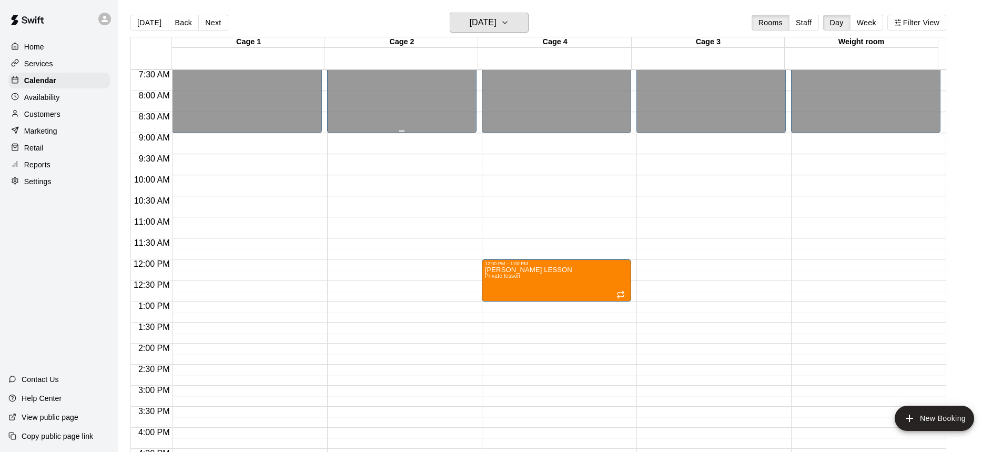
scroll to position [368, 0]
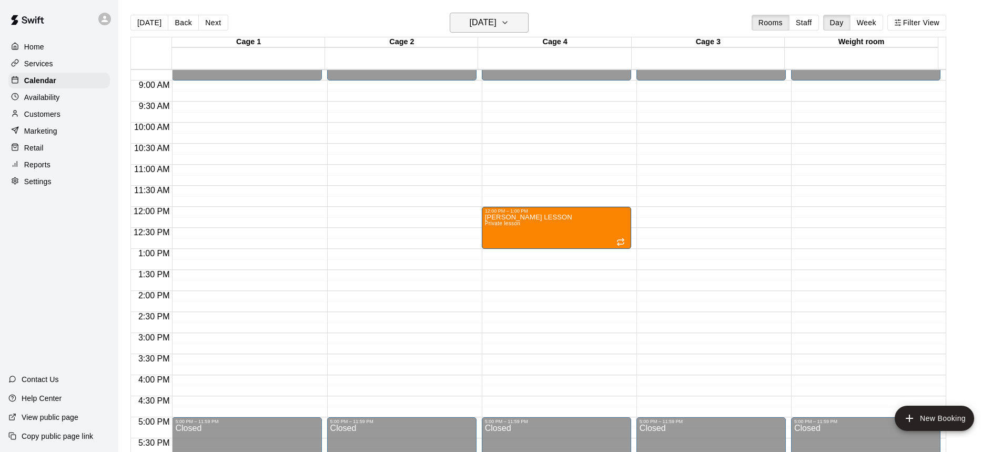
click at [470, 30] on button "[DATE]" at bounding box center [489, 23] width 79 height 20
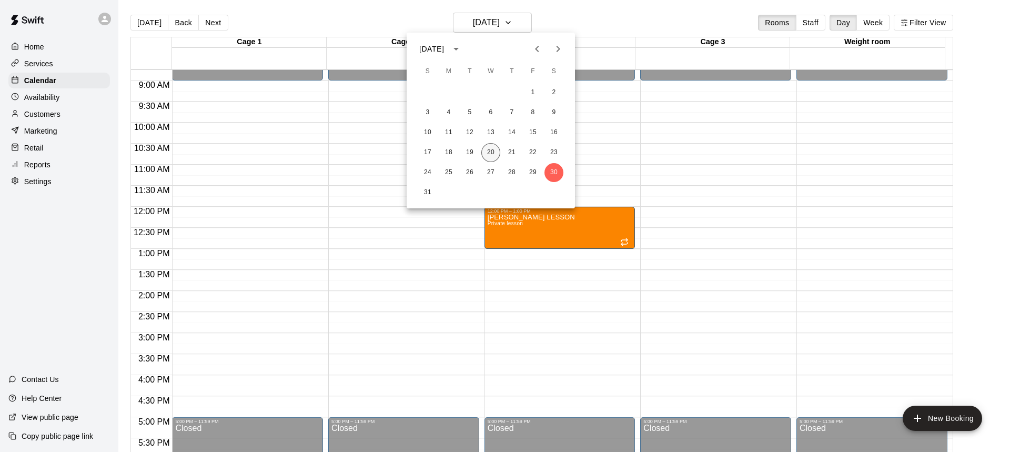
click at [491, 154] on button "20" at bounding box center [490, 152] width 19 height 19
